Goal: Use online tool/utility: Utilize a website feature to perform a specific function

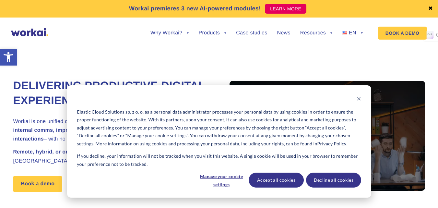
click at [356, 100] on div "Cookie banner" at bounding box center [219, 99] width 284 height 8
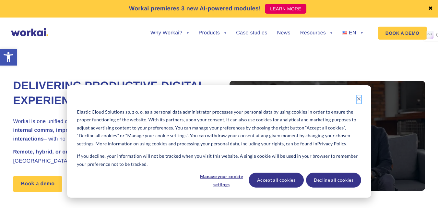
click at [357, 99] on icon "Dismiss cookie banner" at bounding box center [358, 98] width 5 height 5
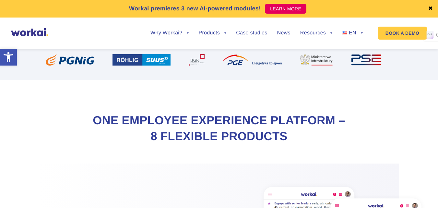
scroll to position [259, 0]
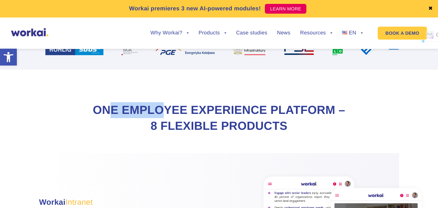
drag, startPoint x: 146, startPoint y: 117, endPoint x: 199, endPoint y: 117, distance: 53.1
click at [199, 117] on h2 "One Employee Experience Platform – 8 flexible products" at bounding box center [218, 117] width 259 height 31
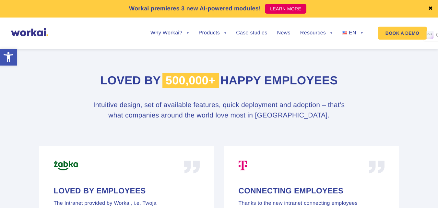
scroll to position [2896, 0]
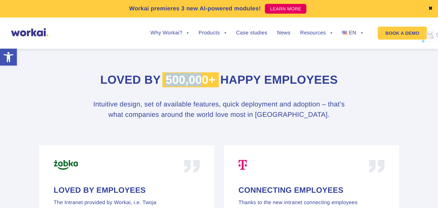
drag, startPoint x: 165, startPoint y: 80, endPoint x: 202, endPoint y: 78, distance: 37.3
click at [202, 78] on span "500,000+" at bounding box center [190, 79] width 56 height 15
drag, startPoint x: 180, startPoint y: 105, endPoint x: 212, endPoint y: 106, distance: 32.7
click at [212, 106] on h3 "Intuitive design, set of available features, quick deployment and adoption – th…" at bounding box center [218, 109] width 259 height 20
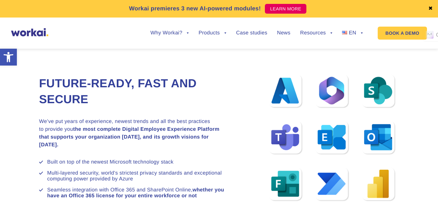
scroll to position [3252, 0]
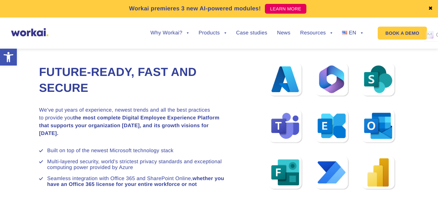
click at [289, 79] on div at bounding box center [332, 125] width 208 height 129
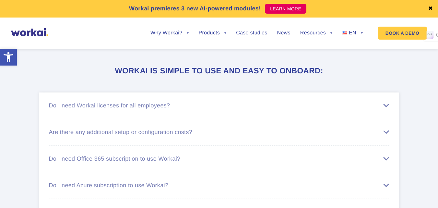
scroll to position [3706, 0]
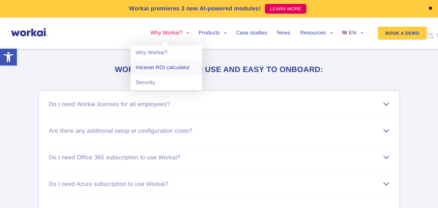
click at [173, 69] on link "Intranet ROI calculator" at bounding box center [166, 67] width 71 height 15
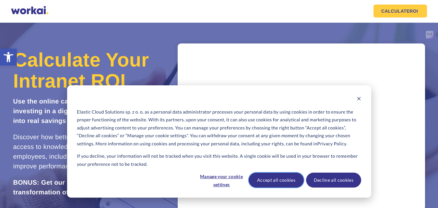
click at [259, 181] on button "Accept all cookies" at bounding box center [276, 179] width 55 height 15
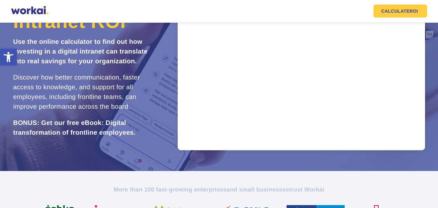
scroll to position [65, 0]
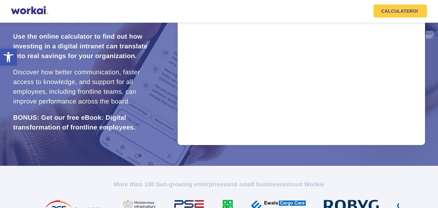
click at [138, 95] on h3 "Discover how better communication, faster access to knowledge, and support for …" at bounding box center [85, 86] width 144 height 39
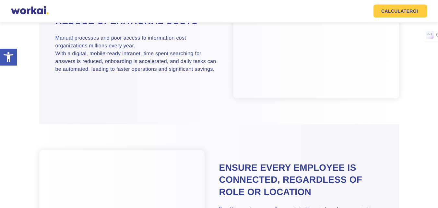
scroll to position [433, 0]
